Goal: Check status: Check status

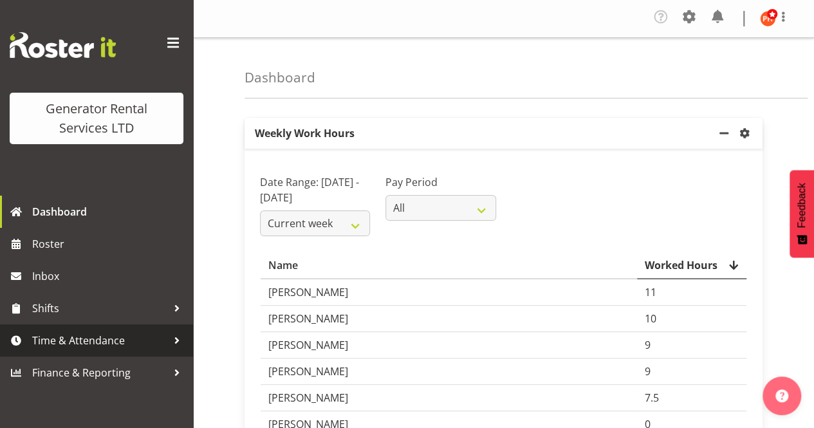
click at [70, 343] on span "Time & Attendance" at bounding box center [99, 340] width 135 height 19
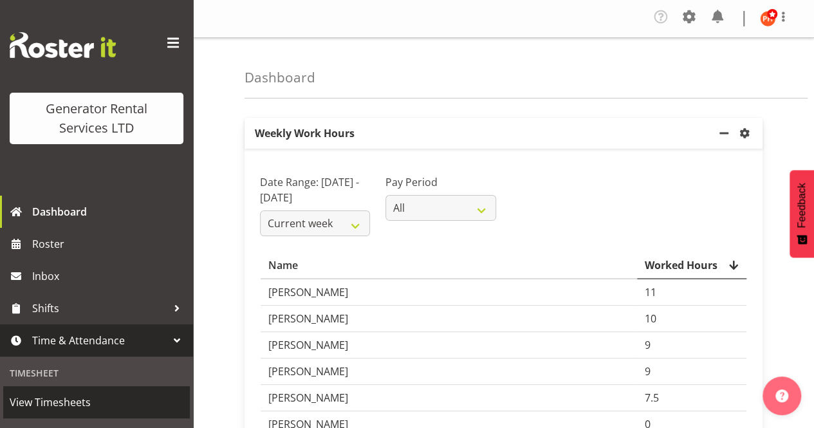
click at [37, 402] on span "View Timesheets" at bounding box center [97, 402] width 174 height 19
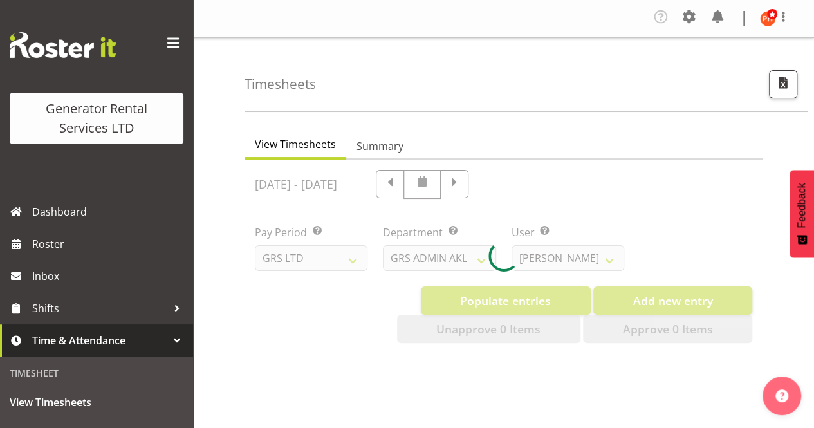
select select "22"
select select "149"
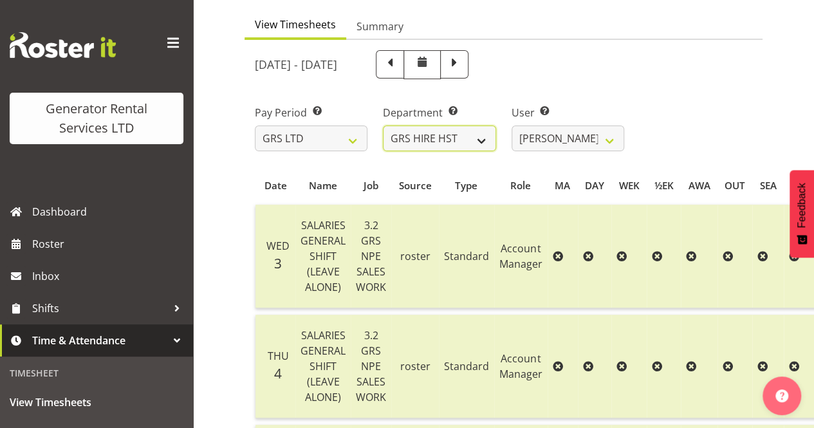
click at [484, 142] on select "GRS ADMIN AKL GRS ADMIN TGA GRS ENGINEERING AKL GRS HIRE AKL GRS HIRE HST GRS H…" at bounding box center [439, 139] width 113 height 26
select select "20"
click at [383, 126] on select "GRS ADMIN AKL GRS ADMIN TGA GRS ENGINEERING AKL GRS HIRE AKL GRS HIRE HST GRS H…" at bounding box center [439, 139] width 113 height 26
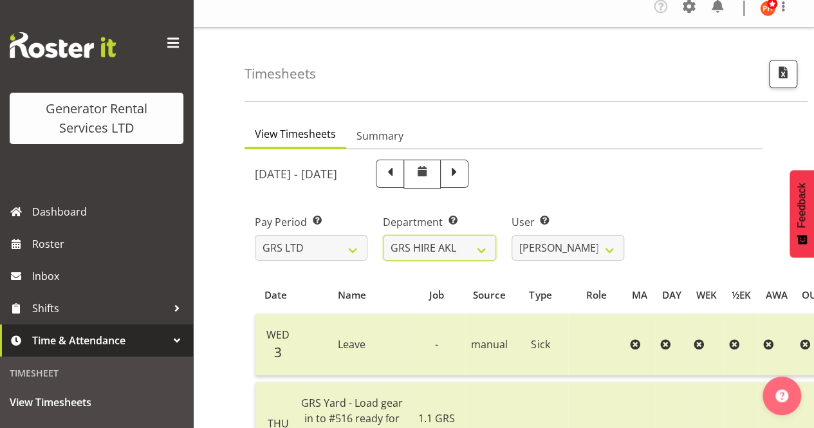
scroll to position [8, 0]
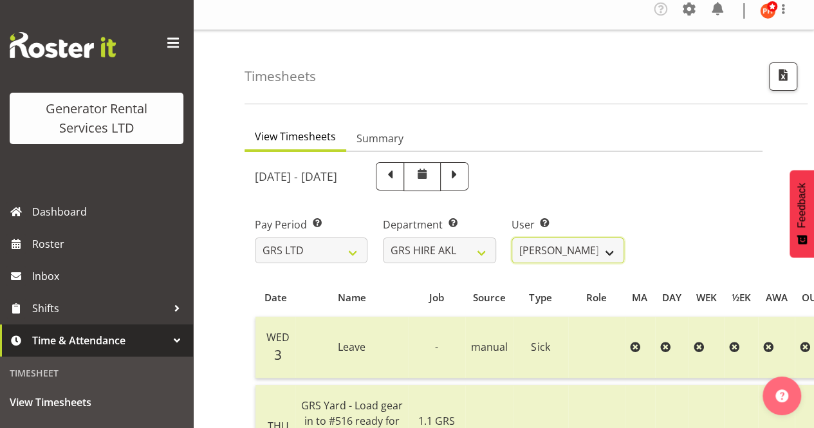
click at [609, 254] on select "[PERSON_NAME] ✔ [PERSON_NAME] ✔ [PERSON_NAME] ([GEOGRAPHIC_DATA]) [PERSON_NAME]…" at bounding box center [568, 250] width 113 height 26
select select "166"
click at [512, 237] on select "[PERSON_NAME] ✔ [PERSON_NAME] ✔ [PERSON_NAME] ([GEOGRAPHIC_DATA]) [PERSON_NAME]…" at bounding box center [568, 250] width 113 height 26
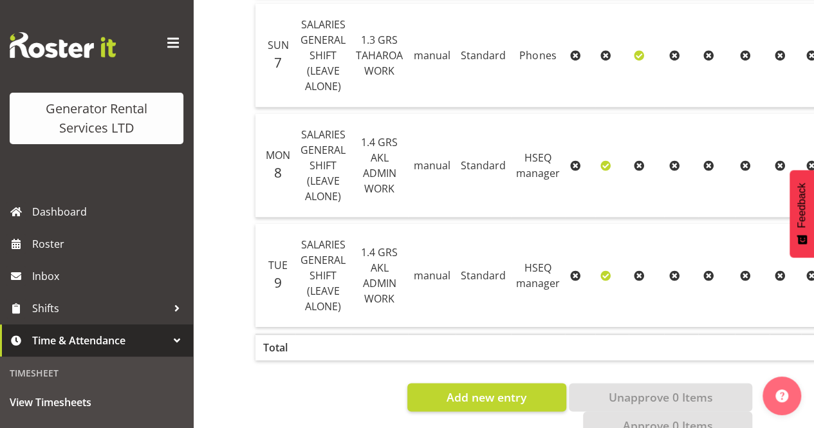
scroll to position [799, 0]
